Goal: Find specific page/section: Find specific page/section

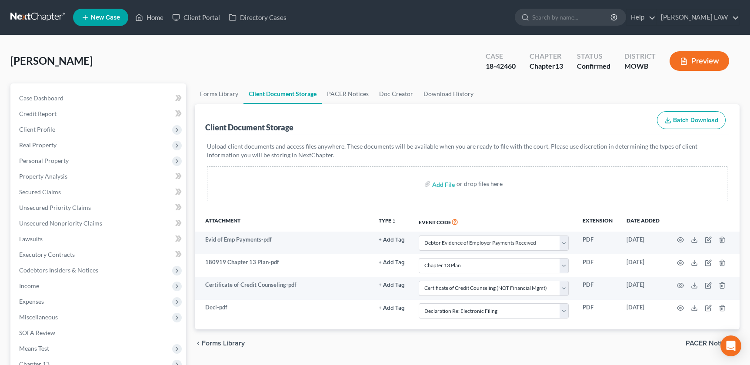
select select "21"
select select "18"
select select "5"
select select "24"
click at [583, 19] on input "search" at bounding box center [572, 17] width 80 height 16
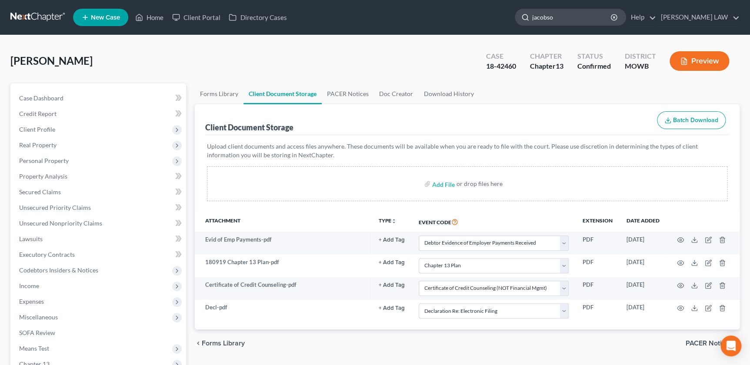
type input "[PERSON_NAME]"
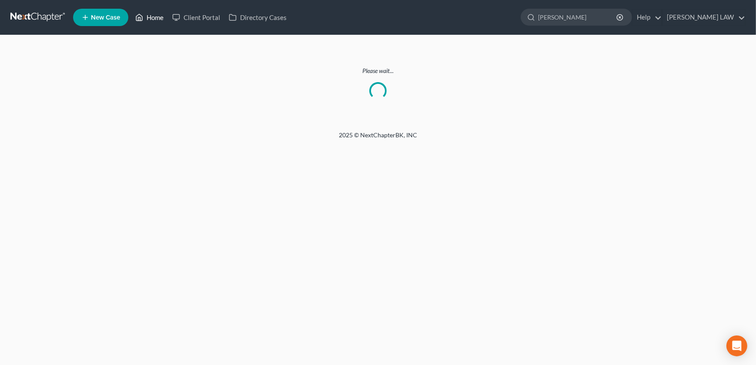
click at [158, 23] on link "Home" at bounding box center [149, 18] width 37 height 16
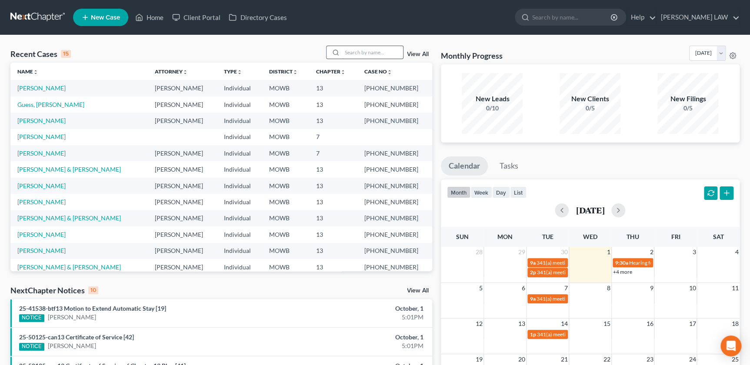
click at [354, 55] on input "search" at bounding box center [372, 52] width 61 height 13
click at [33, 185] on link "[PERSON_NAME]" at bounding box center [41, 185] width 48 height 7
